Goal: Task Accomplishment & Management: Complete application form

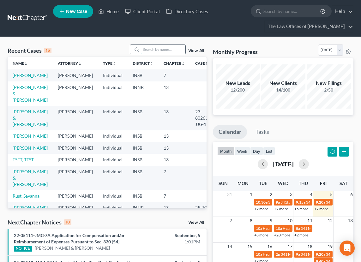
click at [150, 51] on input "search" at bounding box center [163, 49] width 44 height 9
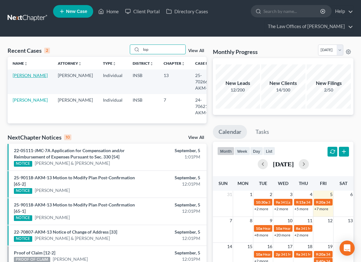
type input "lop"
click at [21, 78] on link "[PERSON_NAME]" at bounding box center [30, 75] width 35 height 5
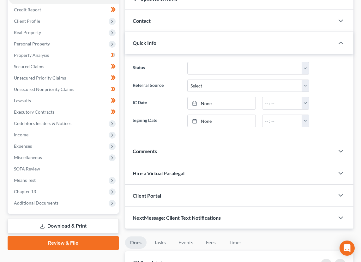
scroll to position [105, 0]
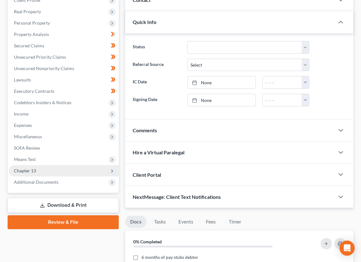
click at [30, 166] on span "Chapter 13" at bounding box center [64, 170] width 110 height 11
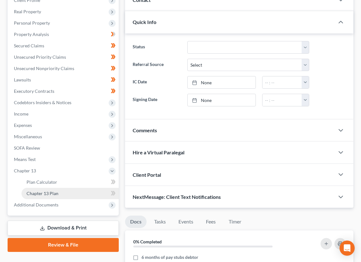
click at [33, 195] on span "Chapter 13 Plan" at bounding box center [43, 193] width 32 height 5
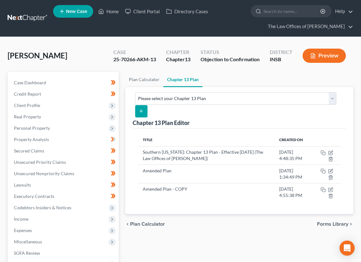
scroll to position [21, 0]
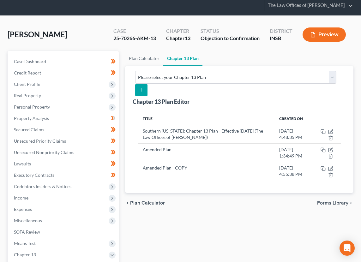
click at [235, 200] on div "chevron_left Plan Calculator Forms Library chevron_right" at bounding box center [239, 203] width 228 height 20
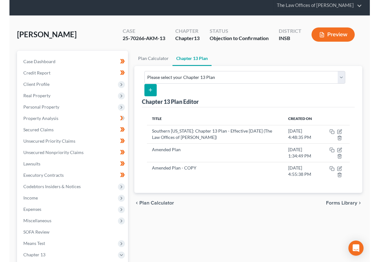
scroll to position [42, 0]
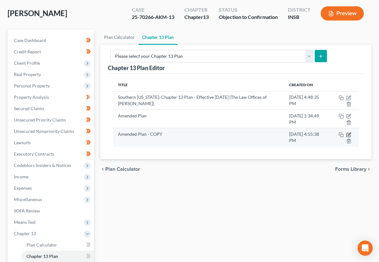
click at [348, 134] on icon "button" at bounding box center [349, 134] width 5 height 5
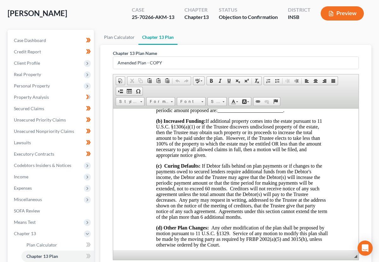
scroll to position [484, 0]
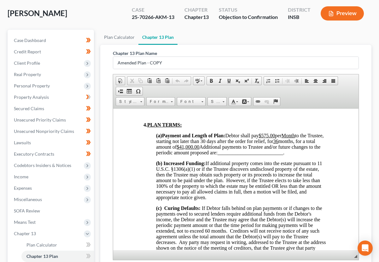
click at [270, 138] on u "$575.00" at bounding box center [267, 135] width 16 height 5
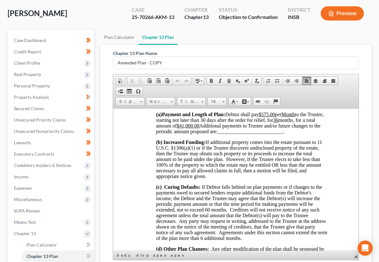
scroll to position [526, 0]
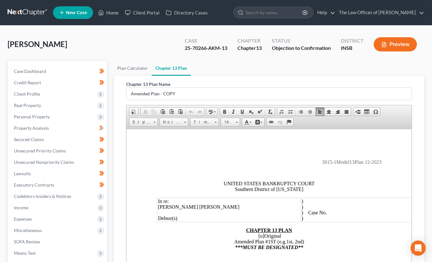
scroll to position [147, 0]
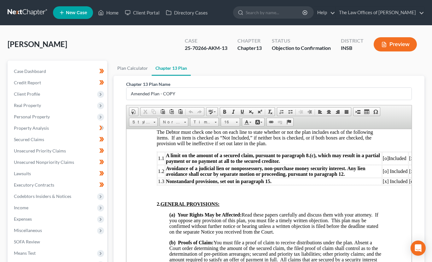
click at [34, 14] on link at bounding box center [28, 12] width 40 height 11
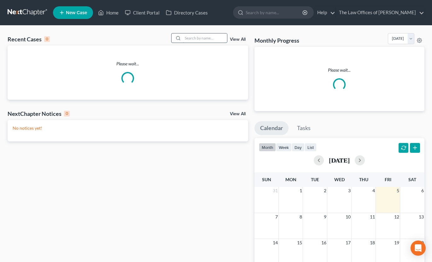
click at [189, 38] on input "search" at bounding box center [205, 37] width 44 height 9
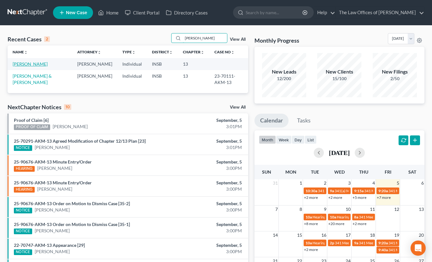
type input "marcum"
click at [22, 62] on link "Evans-Marcum, Jean" at bounding box center [30, 63] width 35 height 5
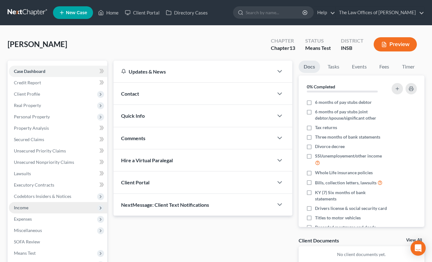
scroll to position [42, 0]
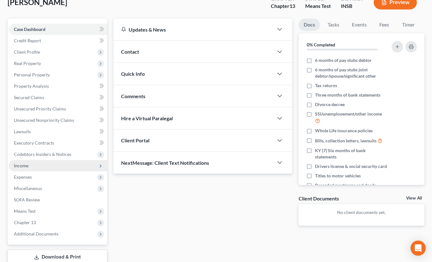
click at [28, 167] on span "Income" at bounding box center [58, 165] width 98 height 11
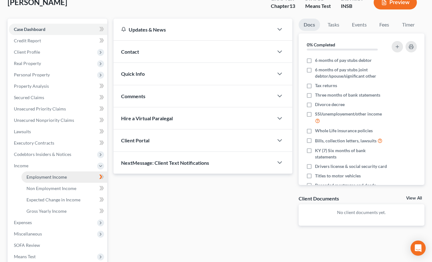
click at [32, 176] on span "Employment Income" at bounding box center [47, 176] width 40 height 5
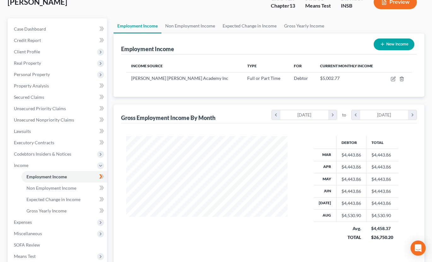
scroll to position [84, 0]
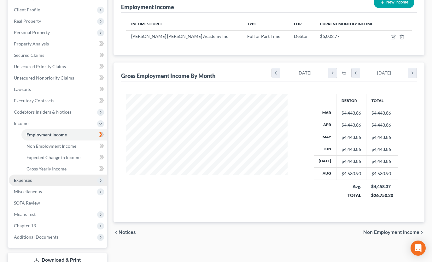
click at [24, 182] on span "Expenses" at bounding box center [23, 179] width 18 height 5
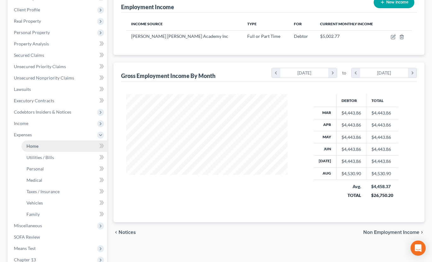
click at [36, 146] on span "Home" at bounding box center [33, 145] width 12 height 5
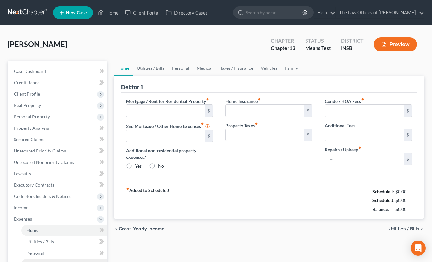
type input "0.00"
radio input "true"
type input "70.00"
type input "100.00"
type input "0.00"
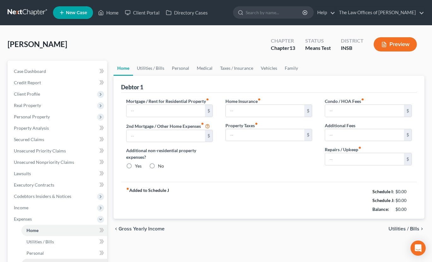
type input "0.00"
type input "100.00"
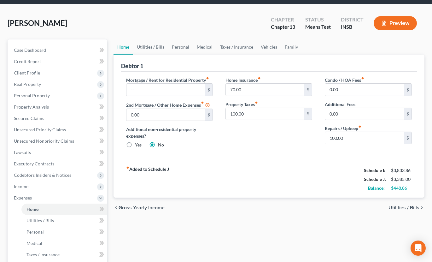
scroll to position [42, 0]
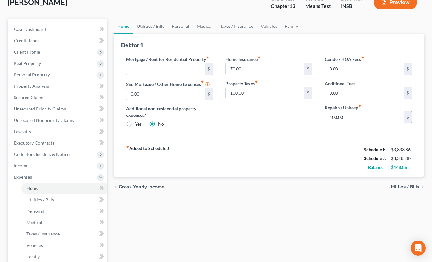
click at [350, 116] on input "100.00" at bounding box center [364, 117] width 79 height 12
click at [148, 24] on link "Utilities / Bills" at bounding box center [150, 26] width 35 height 15
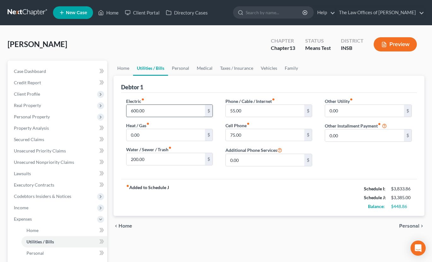
scroll to position [42, 0]
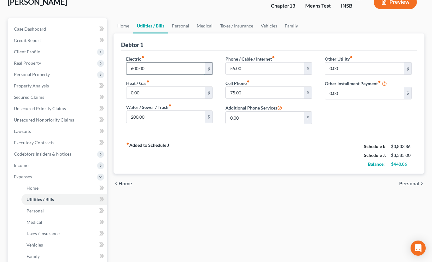
click at [154, 71] on input "600.00" at bounding box center [166, 69] width 79 height 12
click at [156, 117] on input "200.00" at bounding box center [166, 117] width 79 height 12
click at [177, 24] on link "Personal" at bounding box center [180, 25] width 25 height 15
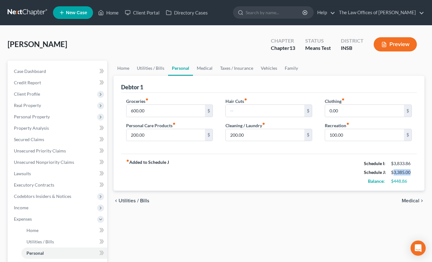
drag, startPoint x: 412, startPoint y: 171, endPoint x: 394, endPoint y: 170, distance: 18.4
click at [394, 170] on div "$3,385.00" at bounding box center [401, 172] width 21 height 6
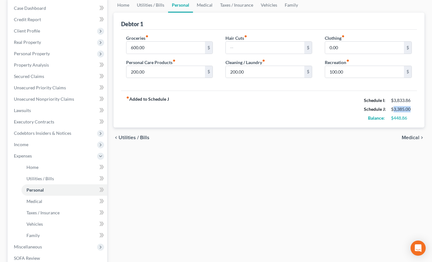
scroll to position [84, 0]
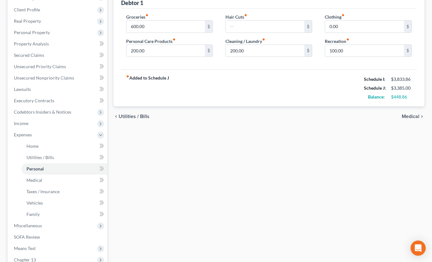
click at [171, 152] on div "Home Utilities / Bills Personal Medical Taxes / Insurance Vehicles Family Debto…" at bounding box center [269, 147] width 318 height 342
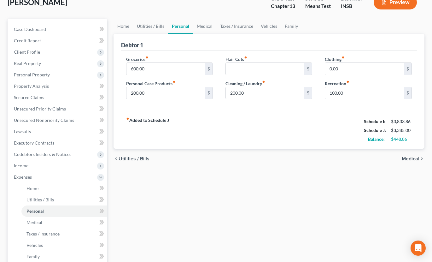
scroll to position [0, 0]
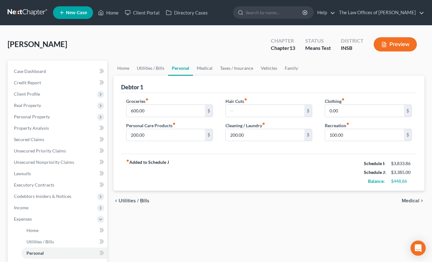
click at [192, 195] on div "chevron_left Utilities / Bills Medical chevron_right" at bounding box center [270, 201] width 312 height 20
click at [192, 204] on div "chevron_left Utilities / Bills Medical chevron_right" at bounding box center [270, 201] width 312 height 20
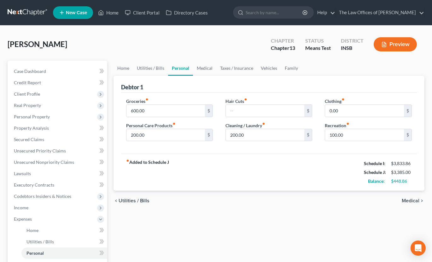
click at [192, 204] on div "chevron_left Utilities / Bills Medical chevron_right" at bounding box center [270, 201] width 312 height 20
click at [197, 195] on div "chevron_left Utilities / Bills Medical chevron_right" at bounding box center [270, 201] width 312 height 20
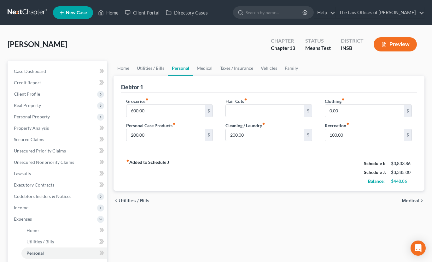
click at [202, 200] on div "chevron_left Utilities / Bills Medical chevron_right" at bounding box center [270, 201] width 312 height 20
click at [204, 215] on div "Home Utilities / Bills Personal Medical Taxes / Insurance Vehicles Family Debto…" at bounding box center [269, 232] width 318 height 342
click at [204, 214] on div "Home Utilities / Bills Personal Medical Taxes / Insurance Vehicles Family Debto…" at bounding box center [269, 232] width 318 height 342
click at [23, 14] on link at bounding box center [28, 12] width 40 height 11
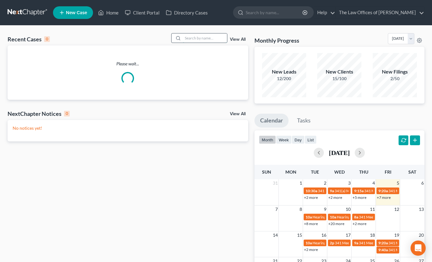
click at [193, 39] on input "search" at bounding box center [205, 37] width 44 height 9
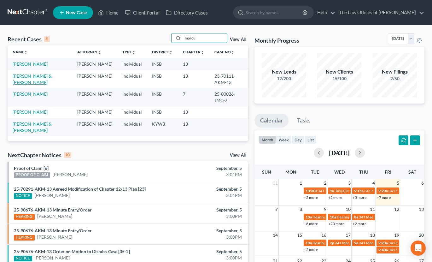
type input "marcu"
click at [21, 78] on link "Marcum, David & Evans-Marcum, Jean" at bounding box center [32, 79] width 39 height 12
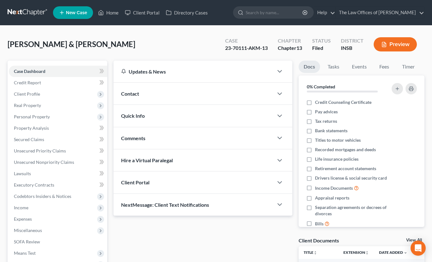
click at [194, 237] on div "Updates & News × Indiana Southern District Notes Take a look at NextChapter's D…" at bounding box center [202, 222] width 185 height 322
click at [193, 242] on div "Updates & News × Indiana Southern District Notes Take a look at NextChapter's D…" at bounding box center [202, 222] width 185 height 322
click at [34, 81] on span "Credit Report" at bounding box center [27, 82] width 27 height 5
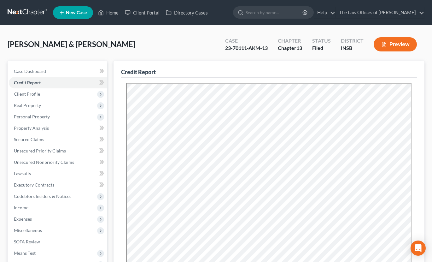
click at [165, 46] on div "Marcum, David & Evans-Marcum, Jean Upgraded Case 23-70111-AKM-13 Chapter Chapte…" at bounding box center [216, 46] width 417 height 27
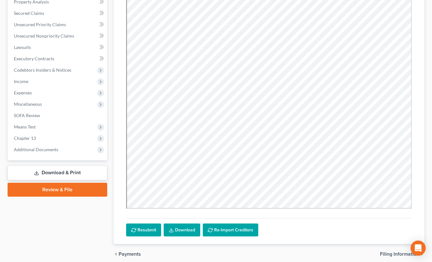
scroll to position [84, 0]
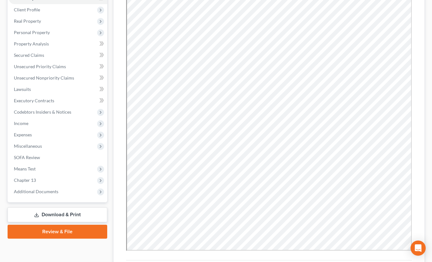
click at [415, 158] on div "Resubmit Download Re-Import Creditors" at bounding box center [269, 139] width 296 height 293
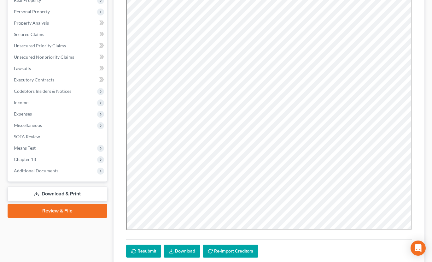
click at [420, 184] on div "Credit Report Resubmit Download Re-Import Creditors" at bounding box center [270, 110] width 312 height 310
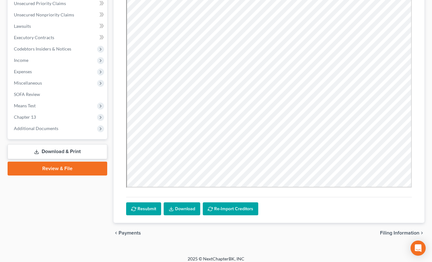
scroll to position [126, 0]
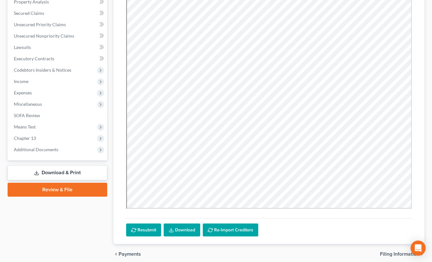
click at [420, 184] on div "Credit Report Resubmit Download Re-Import Creditors" at bounding box center [270, 89] width 312 height 310
click at [349, 237] on div "Resubmit Download Re-Import Creditors" at bounding box center [269, 97] width 296 height 293
click at [348, 223] on div "Resubmit Download Re-Import Creditors" at bounding box center [269, 227] width 286 height 19
click at [342, 231] on div "Resubmit Download Re-Import Creditors" at bounding box center [269, 227] width 286 height 19
click at [60, 230] on div "Case Dashboard Payments Invoices Payments Payments Credit Report Client Profile" at bounding box center [57, 99] width 106 height 330
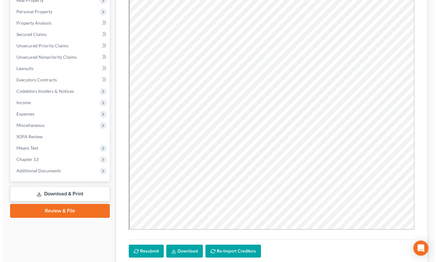
scroll to position [0, 0]
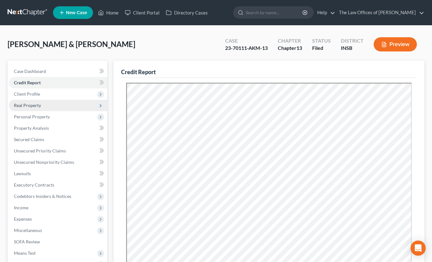
click at [18, 107] on span "Real Property" at bounding box center [27, 105] width 27 height 5
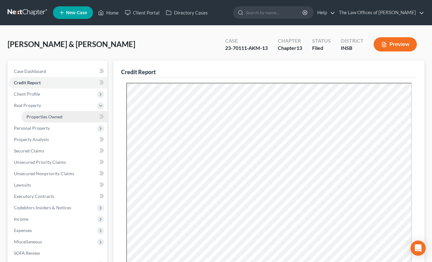
click at [31, 117] on span "Properties Owned" at bounding box center [45, 116] width 36 height 5
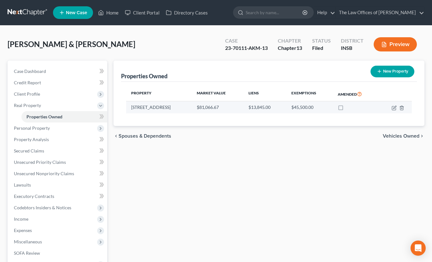
click at [152, 107] on td "10654 S Potker St" at bounding box center [159, 107] width 66 height 12
click at [396, 106] on icon "button" at bounding box center [394, 107] width 5 height 5
select select "15"
select select "2"
select select "5"
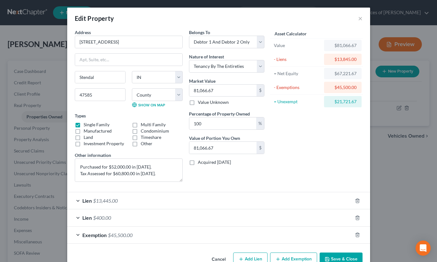
scroll to position [16, 0]
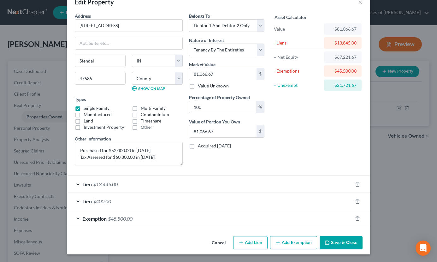
click at [292, 162] on div "Asset Calculator Value $81,066.67 - Liens $13,845.00 = Net Equity $67,221.67 - …" at bounding box center [317, 92] width 98 height 158
click at [286, 160] on div "Asset Calculator Value $81,066.67 - Liens $13,845.00 = Net Equity $67,221.67 - …" at bounding box center [317, 92] width 98 height 158
click at [373, 225] on div "Edit Property × Address * 10654 S Potker St Stendal State AL AK AR AZ CA CO CT …" at bounding box center [218, 131] width 437 height 262
click at [384, 225] on div "Edit Property × Address * 10654 S Potker St Stendal State AL AK AR AZ CA CO CT …" at bounding box center [218, 131] width 437 height 262
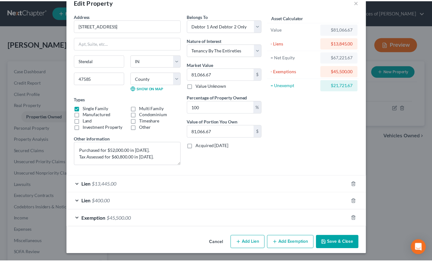
scroll to position [0, 0]
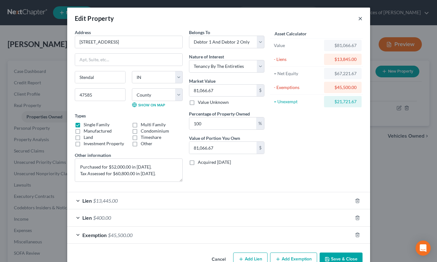
click at [358, 19] on button "×" at bounding box center [360, 19] width 4 height 8
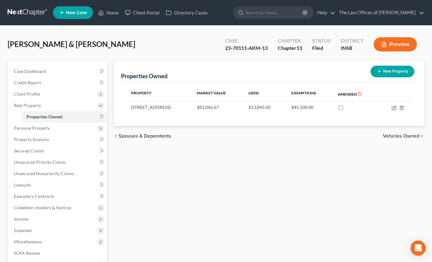
drag, startPoint x: 158, startPoint y: 190, endPoint x: 158, endPoint y: 183, distance: 6.3
click at [158, 189] on div "Properties Owned New Property Property Market Value Liens Exemptions Amended 10…" at bounding box center [269, 198] width 318 height 274
click at [164, 166] on div "Properties Owned New Property Property Market Value Liens Exemptions Amended 10…" at bounding box center [269, 198] width 318 height 274
click at [161, 173] on div "Properties Owned New Property Property Market Value Liens Exemptions Amended 10…" at bounding box center [269, 198] width 318 height 274
click at [193, 179] on div "Properties Owned New Property Property Market Value Liens Exemptions Amended 10…" at bounding box center [269, 198] width 318 height 274
